Goal: Navigation & Orientation: Find specific page/section

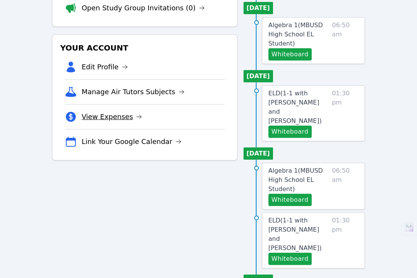
click at [118, 119] on link "View Expenses" at bounding box center [112, 116] width 61 height 11
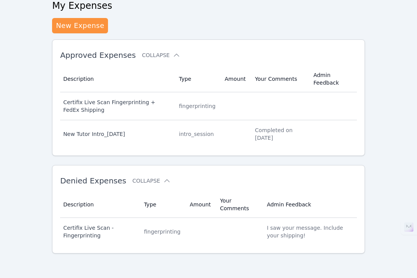
scroll to position [62, 0]
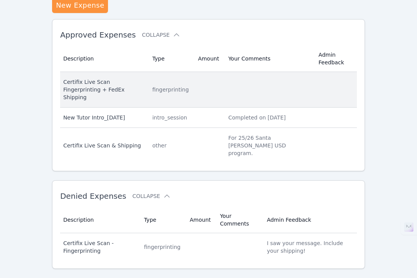
click at [134, 86] on div "Certifix Live Scan Fingerprinting + FedEx Shipping" at bounding box center [103, 89] width 80 height 23
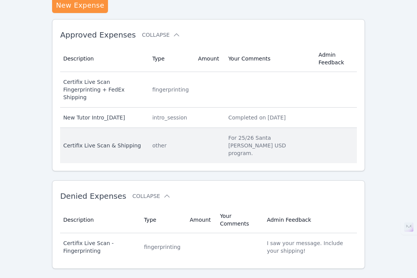
click at [177, 142] on div "other" at bounding box center [170, 146] width 37 height 8
click at [95, 142] on div "Certifix Live Scan & Shipping" at bounding box center [103, 146] width 80 height 8
click at [241, 134] on div "For 25/26 Santa [PERSON_NAME] USD program." at bounding box center [268, 145] width 81 height 23
click at [277, 134] on div "For 25/26 Santa [PERSON_NAME] USD program." at bounding box center [268, 145] width 81 height 23
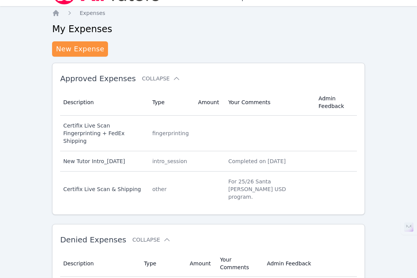
scroll to position [0, 0]
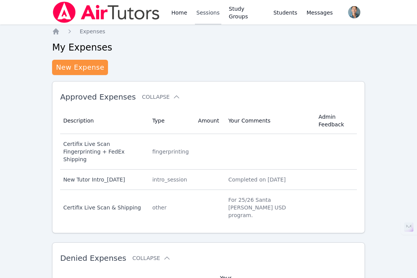
click at [214, 14] on link "Sessions" at bounding box center [208, 12] width 26 height 25
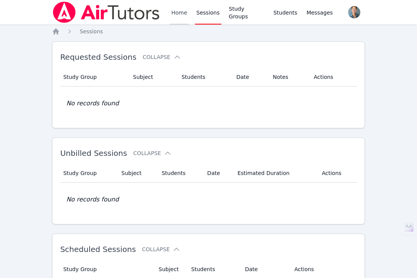
click at [185, 13] on link "Home" at bounding box center [179, 12] width 19 height 25
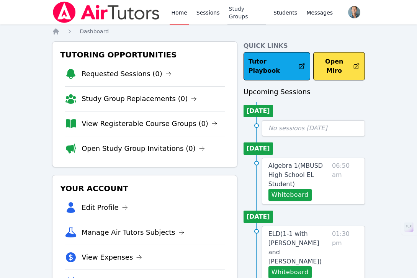
click at [247, 15] on link "Study Groups" at bounding box center [247, 12] width 38 height 25
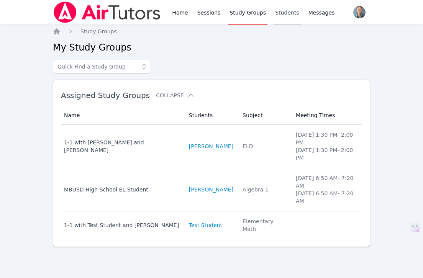
click at [278, 15] on link "Students" at bounding box center [286, 12] width 27 height 25
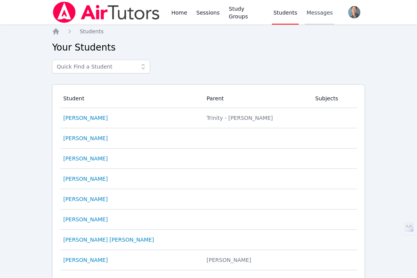
click at [317, 15] on span "Messages" at bounding box center [319, 13] width 26 height 8
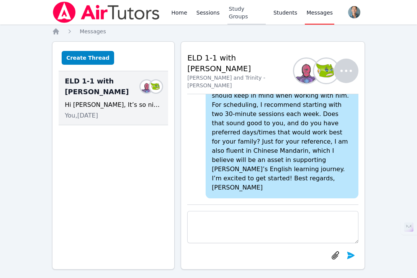
click at [252, 20] on link "Study Groups" at bounding box center [247, 12] width 38 height 25
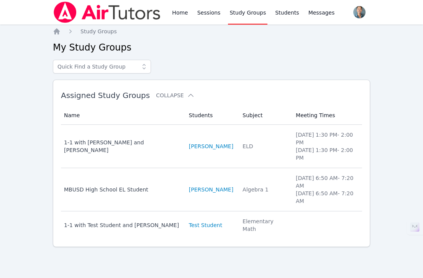
click at [224, 13] on div "Home Sessions Study Groups Students Messages" at bounding box center [252, 12] width 165 height 25
click at [217, 12] on link "Sessions" at bounding box center [209, 12] width 26 height 25
